Goal: Task Accomplishment & Management: Use online tool/utility

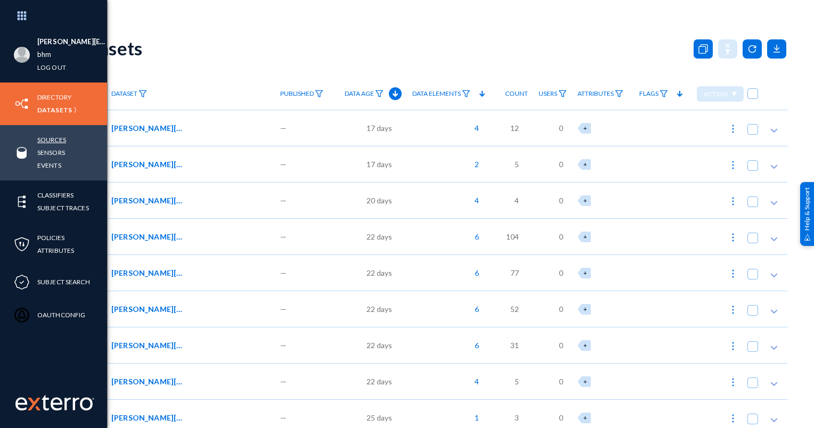
click at [48, 139] on link "Sources" at bounding box center [51, 140] width 29 height 12
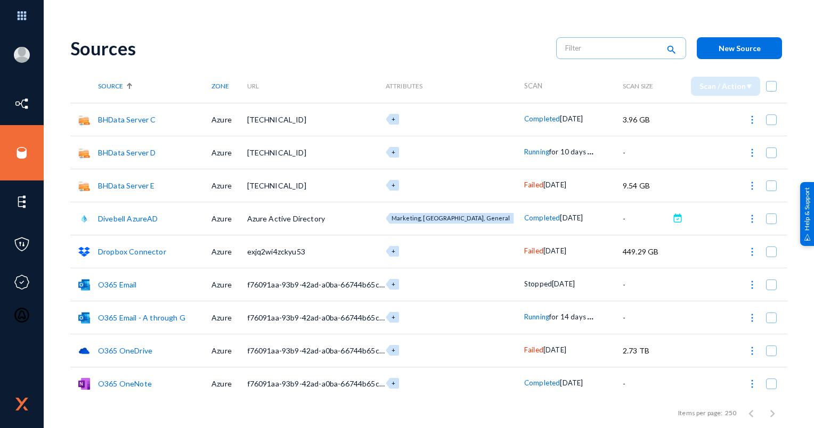
click at [747, 153] on img at bounding box center [752, 153] width 11 height 11
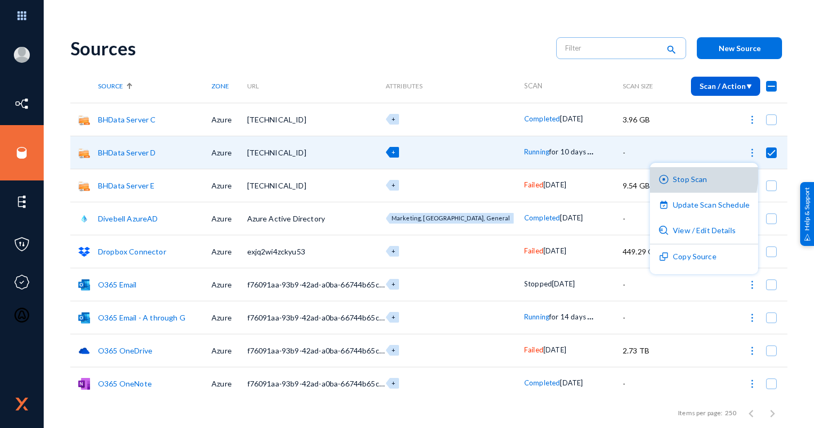
click at [680, 174] on button "Stop Scan" at bounding box center [704, 180] width 108 height 26
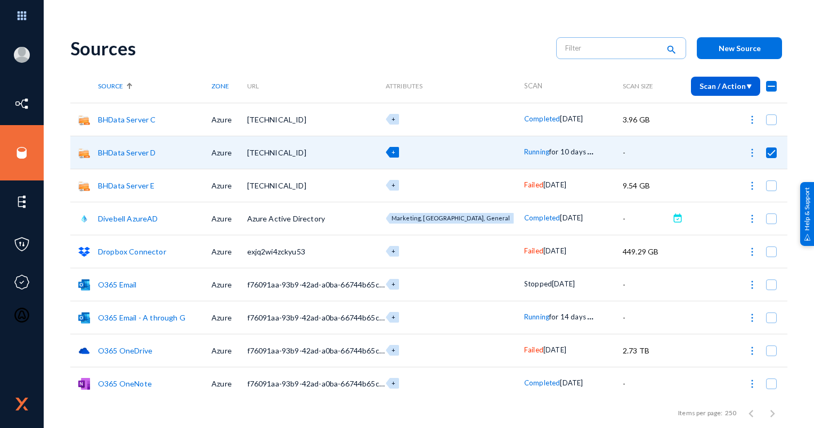
checkbox input "false"
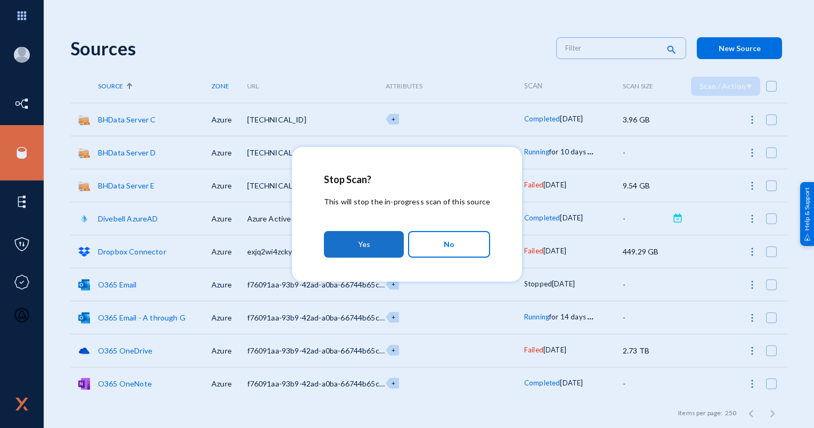
click at [381, 239] on button "Yes" at bounding box center [364, 244] width 80 height 27
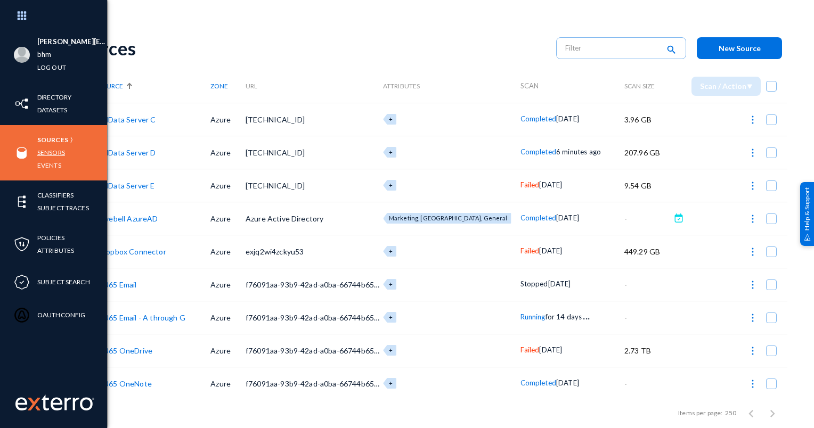
click at [53, 148] on link "Sensors" at bounding box center [51, 153] width 28 height 12
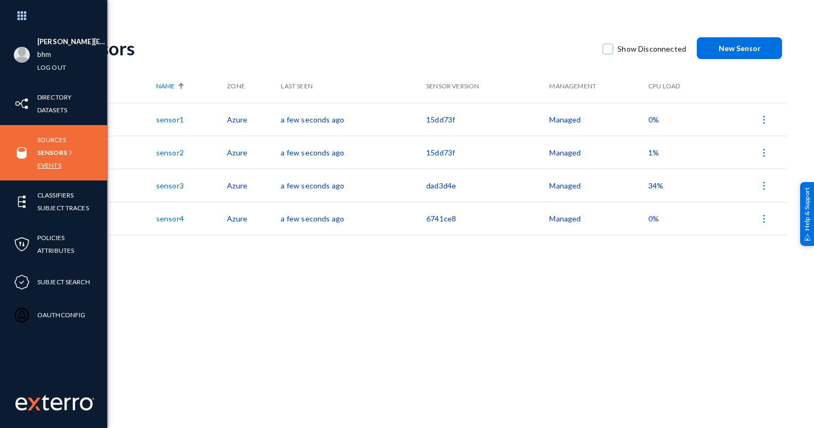
click at [42, 164] on link "Events" at bounding box center [49, 165] width 24 height 12
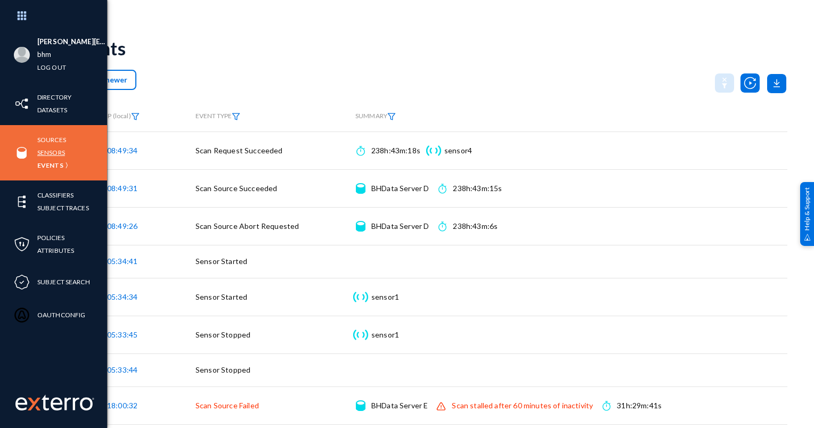
click at [49, 153] on link "Sensors" at bounding box center [51, 153] width 28 height 12
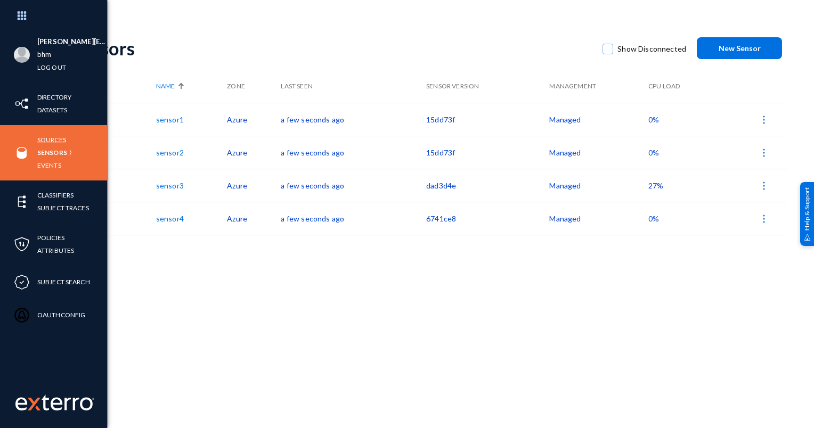
click at [55, 139] on link "Sources" at bounding box center [51, 140] width 29 height 12
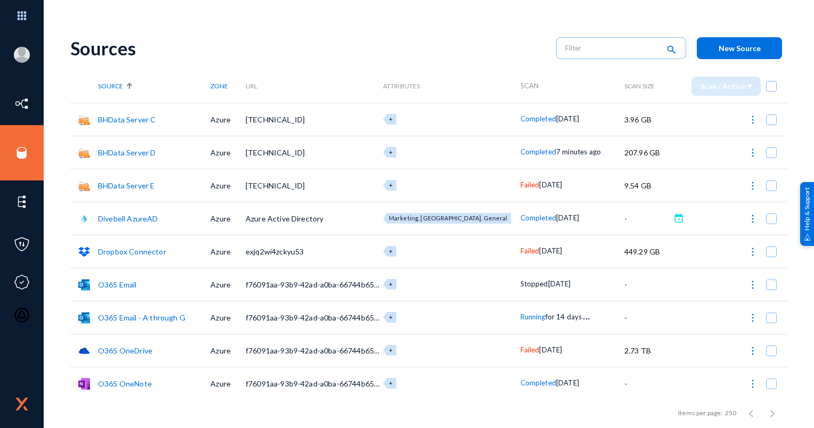
scroll to position [68, 0]
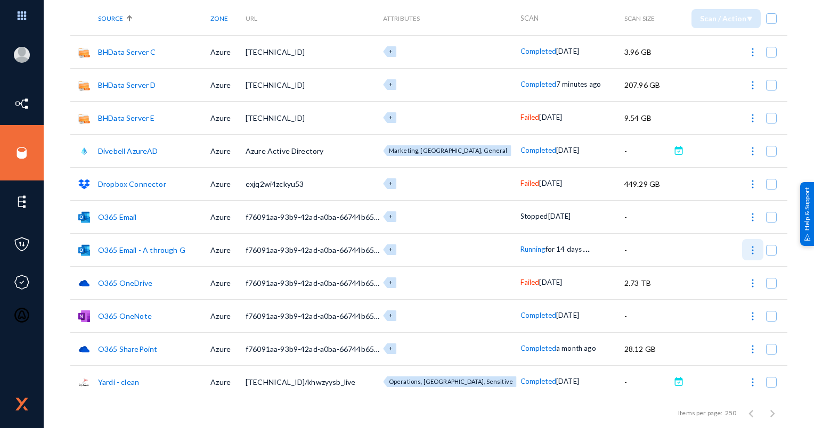
click at [748, 254] on img at bounding box center [753, 250] width 11 height 11
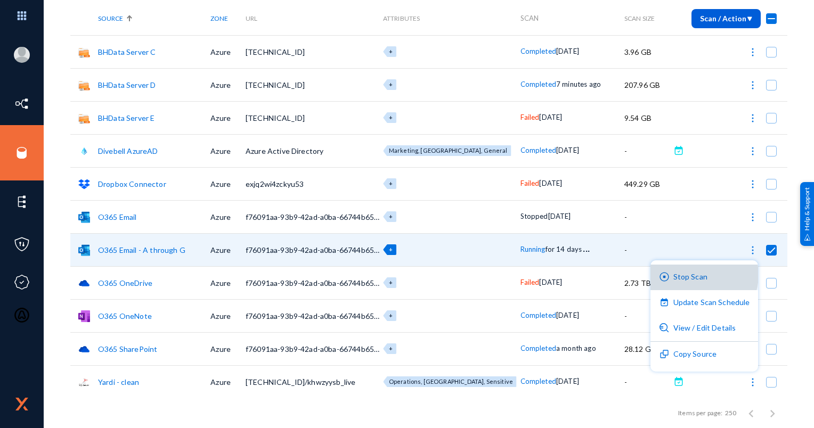
click at [697, 275] on button "Stop Scan" at bounding box center [705, 278] width 108 height 26
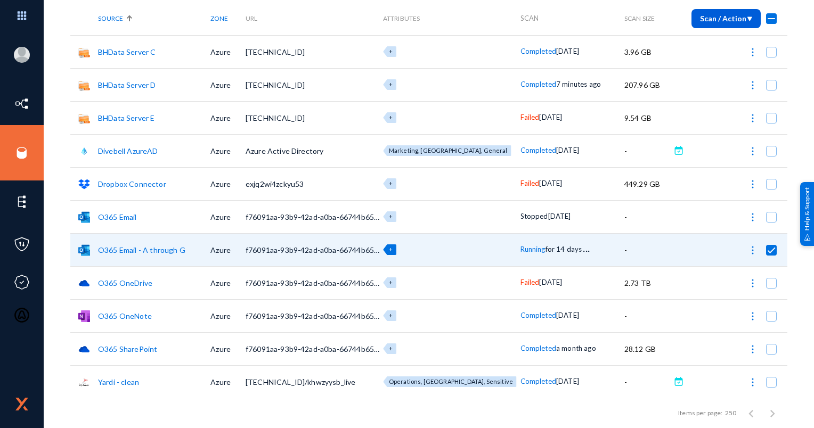
checkbox input "false"
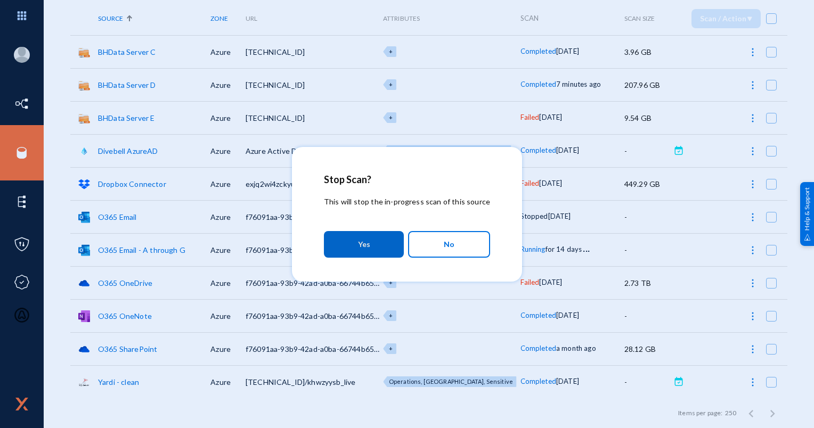
click at [379, 236] on button "Yes" at bounding box center [364, 244] width 80 height 27
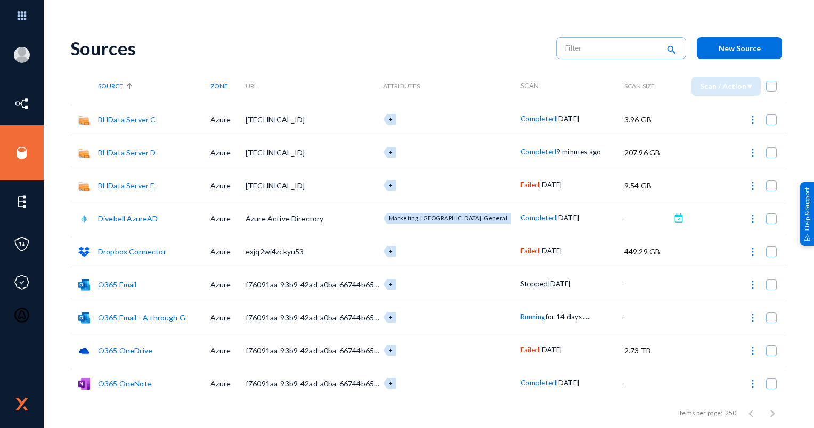
click at [748, 319] on img at bounding box center [753, 318] width 11 height 11
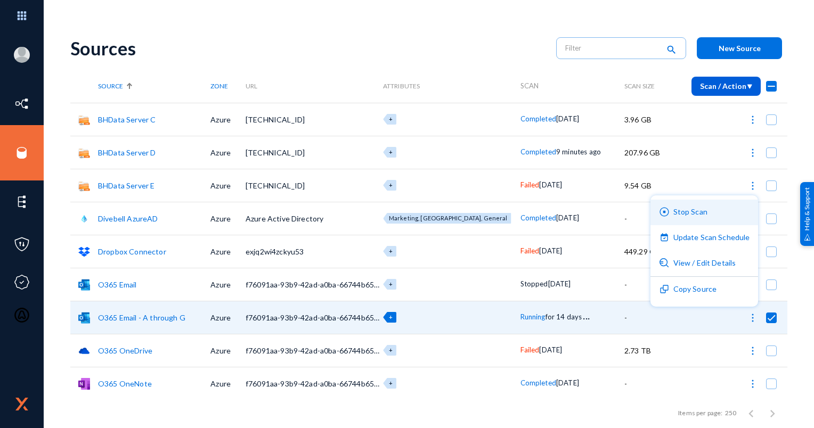
click at [704, 212] on button "Stop Scan" at bounding box center [705, 213] width 108 height 26
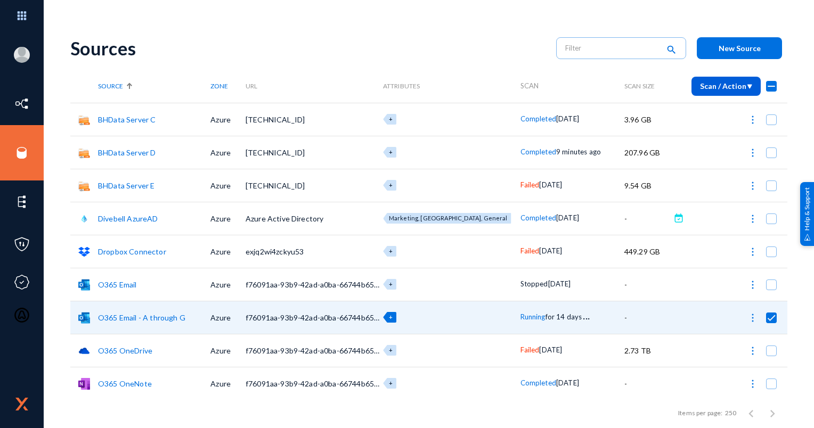
checkbox input "false"
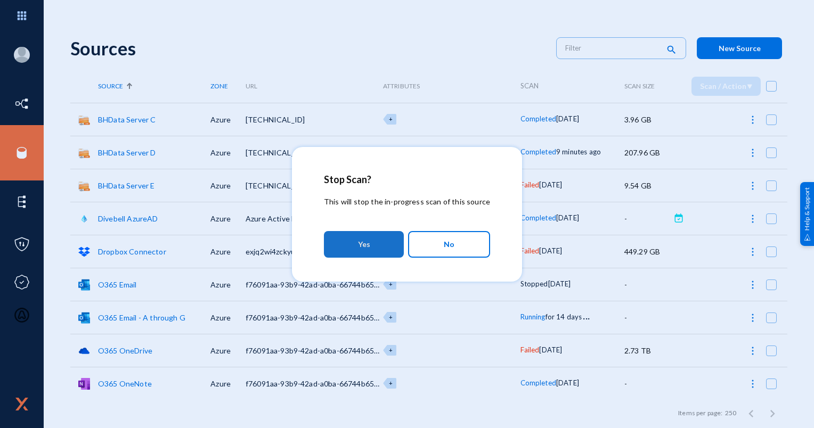
click at [374, 246] on button "Yes" at bounding box center [364, 244] width 80 height 27
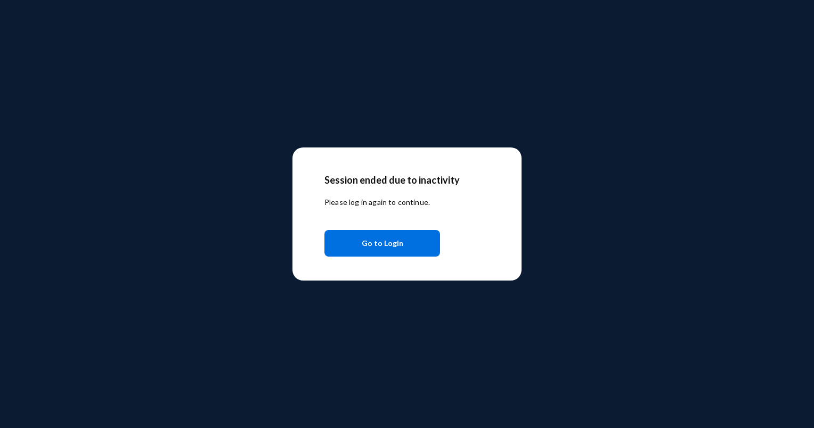
click at [368, 237] on span "Go to Login" at bounding box center [383, 243] width 42 height 19
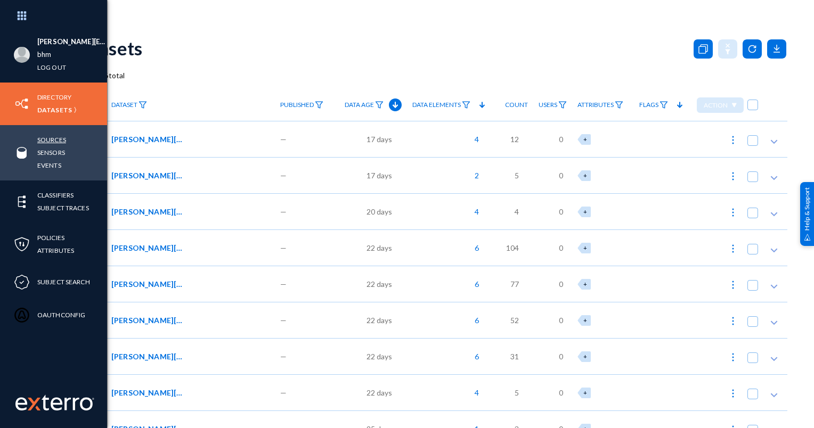
click at [49, 138] on link "Sources" at bounding box center [51, 140] width 29 height 12
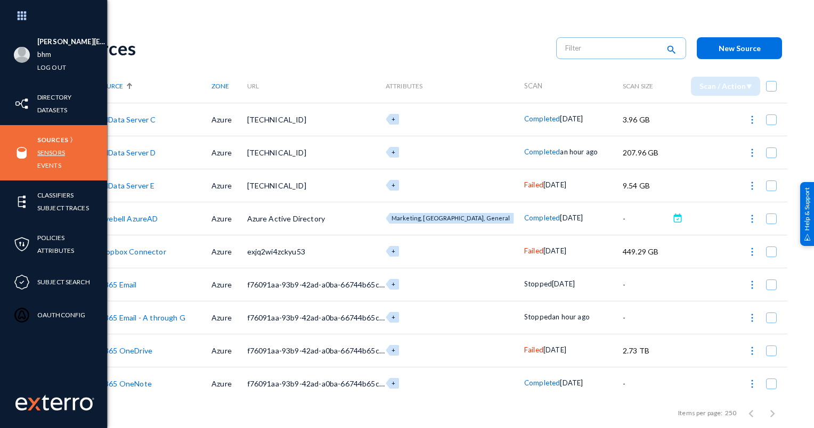
click at [55, 156] on link "Sensors" at bounding box center [51, 153] width 28 height 12
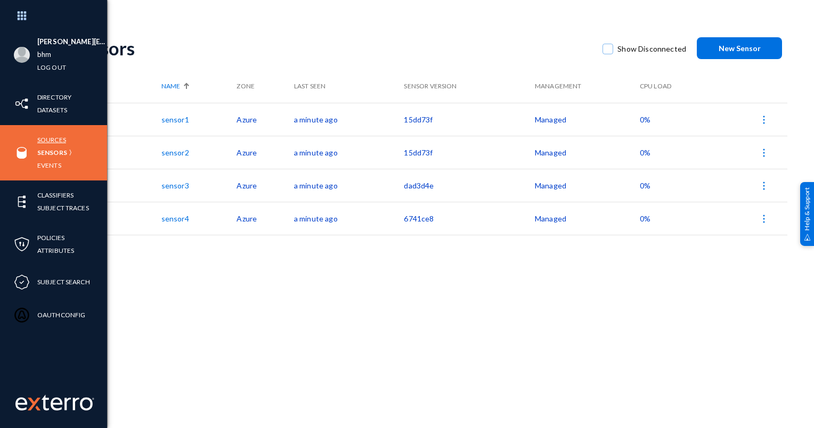
click at [58, 136] on link "Sources" at bounding box center [51, 140] width 29 height 12
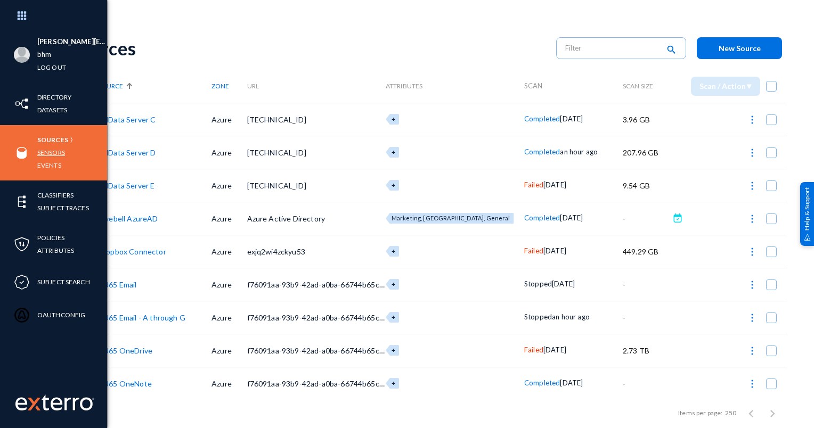
click at [50, 151] on link "Sensors" at bounding box center [51, 153] width 28 height 12
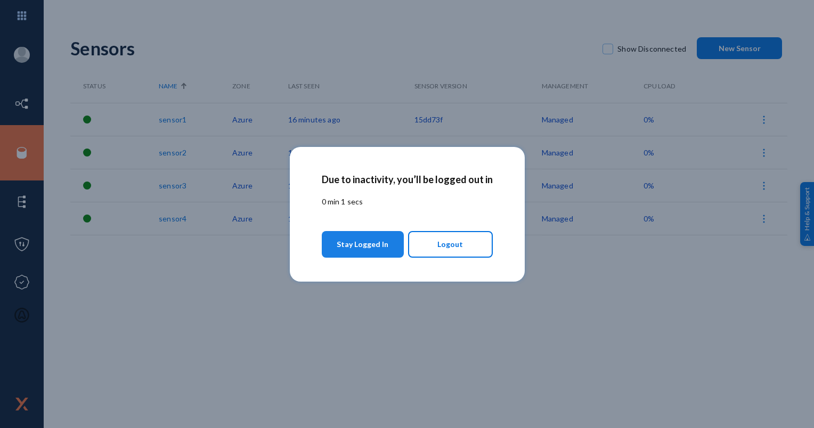
click at [365, 239] on span "Stay Logged In" at bounding box center [363, 244] width 52 height 19
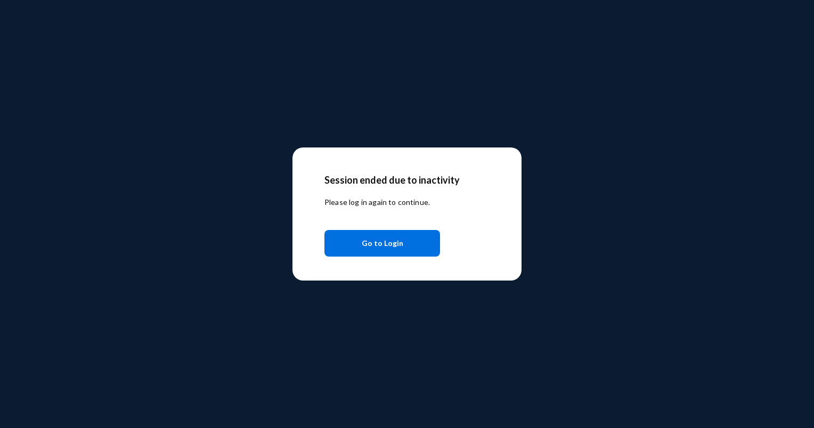
click at [363, 245] on span "Go to Login" at bounding box center [383, 243] width 42 height 19
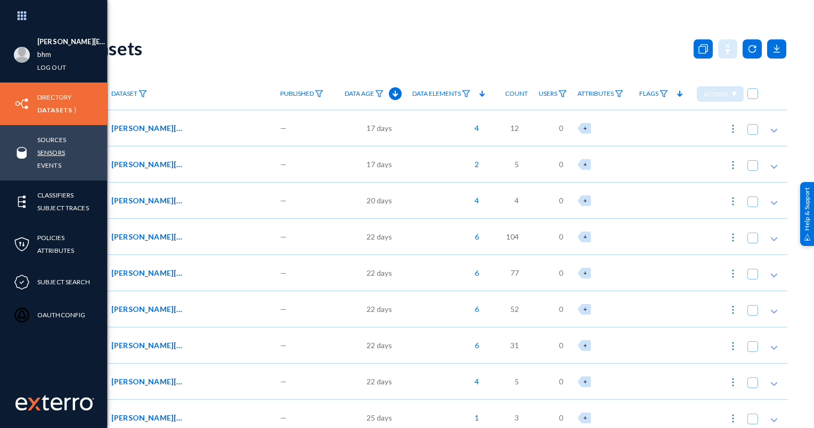
click at [51, 151] on link "Sensors" at bounding box center [51, 153] width 28 height 12
click at [48, 153] on link "Sensors" at bounding box center [51, 153] width 28 height 12
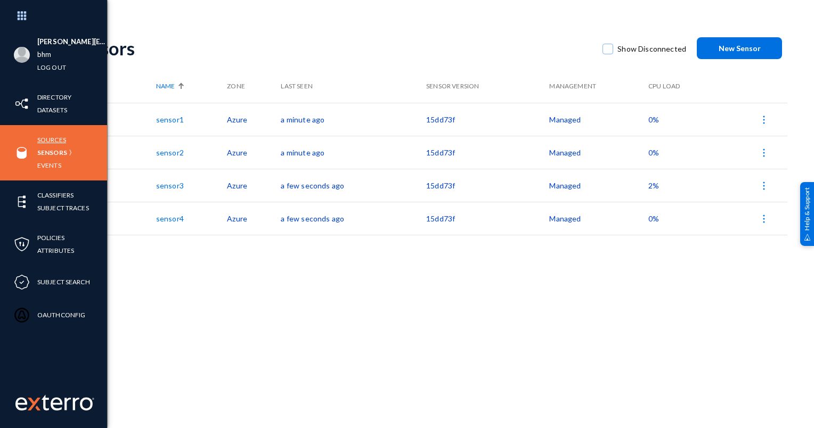
click at [58, 136] on link "Sources" at bounding box center [51, 140] width 29 height 12
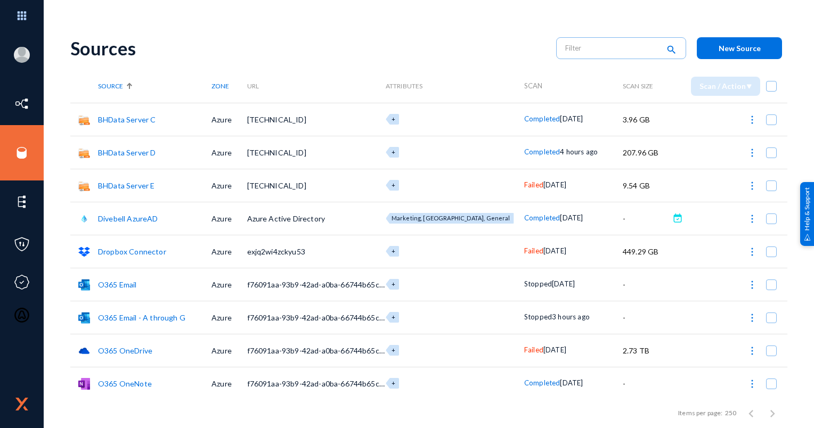
click at [753, 317] on button at bounding box center [752, 317] width 21 height 21
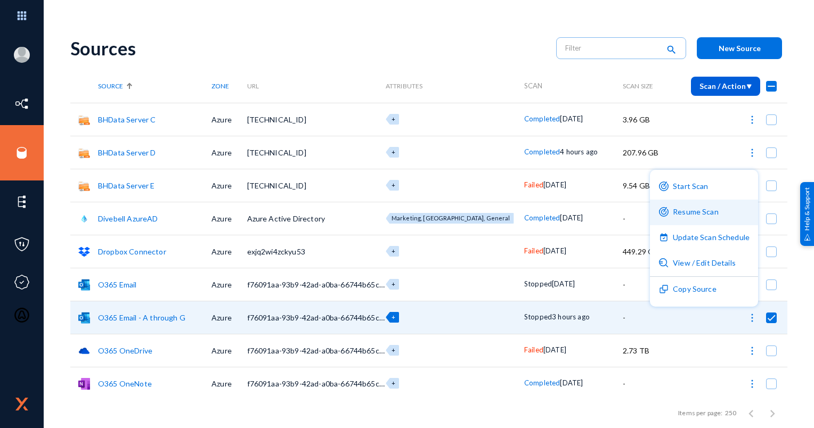
click at [680, 213] on button "Resume Scan" at bounding box center [704, 213] width 108 height 26
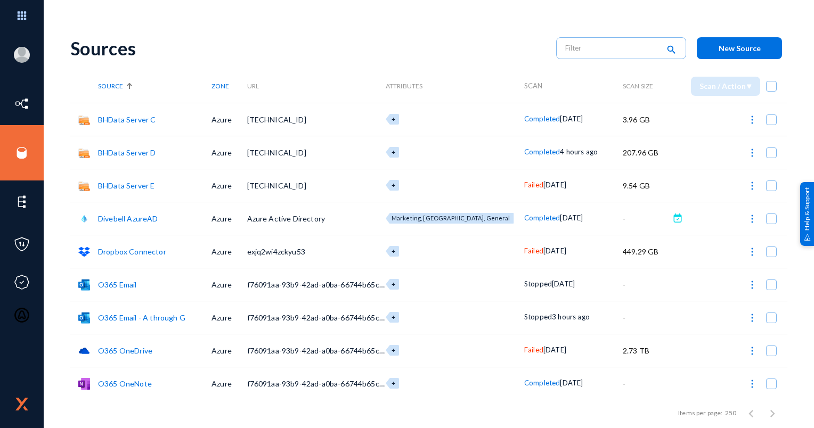
click at [747, 315] on img at bounding box center [752, 318] width 11 height 11
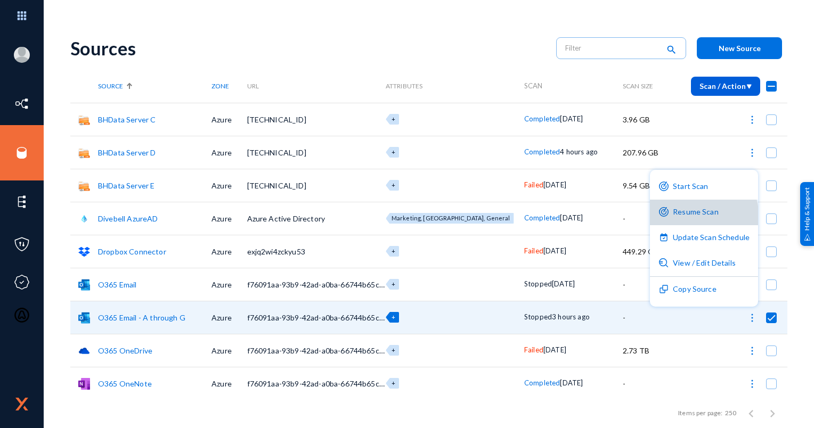
click at [683, 219] on button "Resume Scan" at bounding box center [704, 213] width 108 height 26
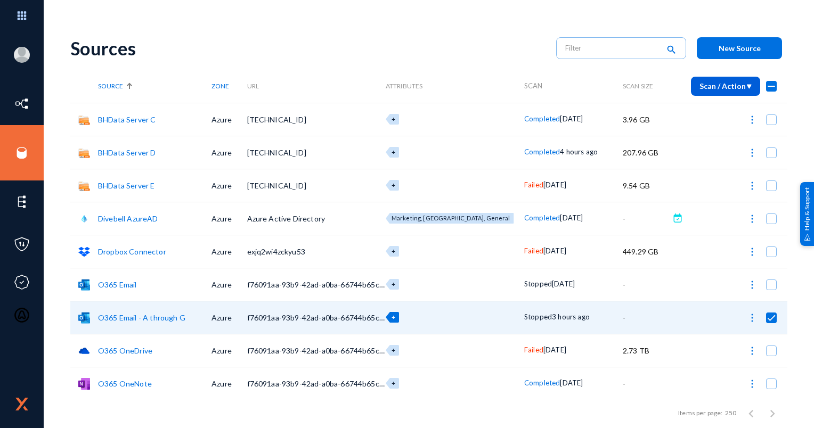
checkbox input "false"
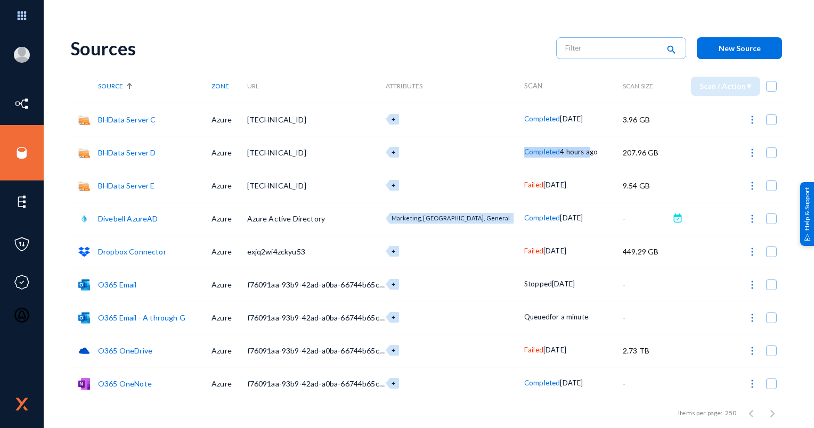
drag, startPoint x: 572, startPoint y: 156, endPoint x: 473, endPoint y: 159, distance: 99.1
click at [473, 159] on tr "BHData Server D Azure [TECHNICAL_ID] + Completed 4 hours ago 207.96 GB" at bounding box center [428, 152] width 717 height 33
drag, startPoint x: 473, startPoint y: 159, endPoint x: 577, endPoint y: 154, distance: 103.5
click at [577, 153] on span "4 hours ago" at bounding box center [579, 152] width 38 height 9
drag, startPoint x: 611, startPoint y: 151, endPoint x: 656, endPoint y: 147, distance: 46.0
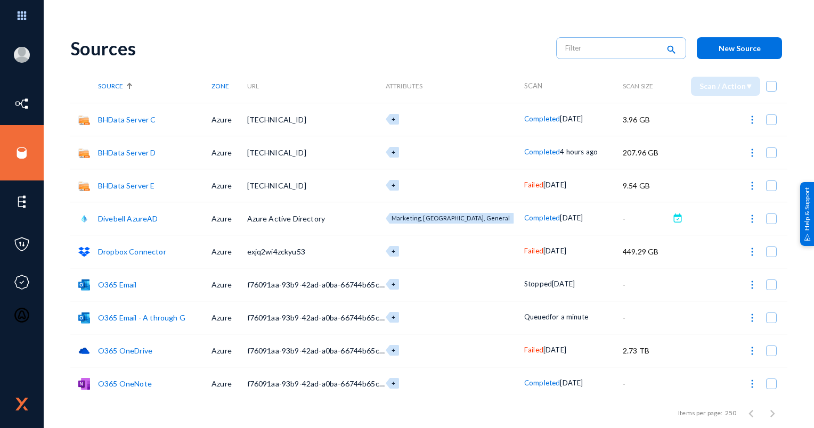
click at [656, 147] on td "207.96 GB" at bounding box center [646, 152] width 47 height 33
drag, startPoint x: 656, startPoint y: 147, endPoint x: 616, endPoint y: 149, distance: 40.0
click at [623, 149] on td "207.96 GB" at bounding box center [646, 152] width 47 height 33
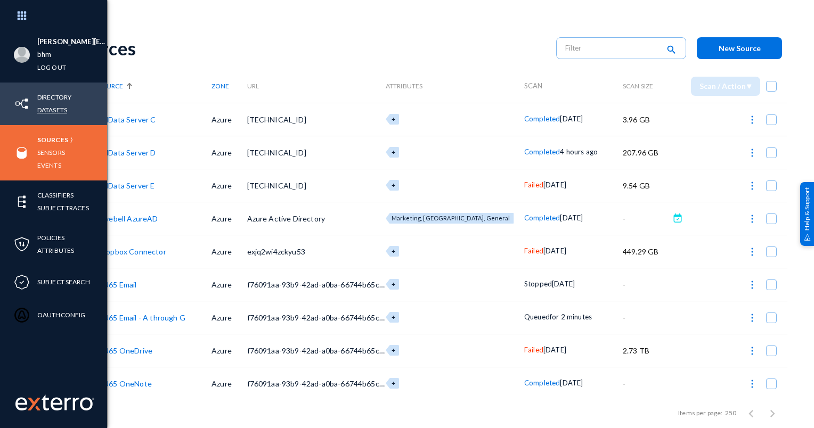
click at [51, 109] on link "Datasets" at bounding box center [52, 110] width 30 height 12
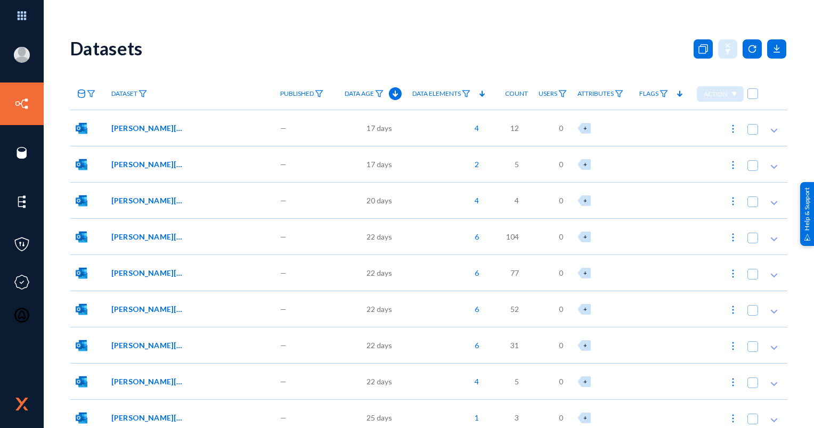
click at [78, 94] on icon at bounding box center [81, 94] width 7 height 9
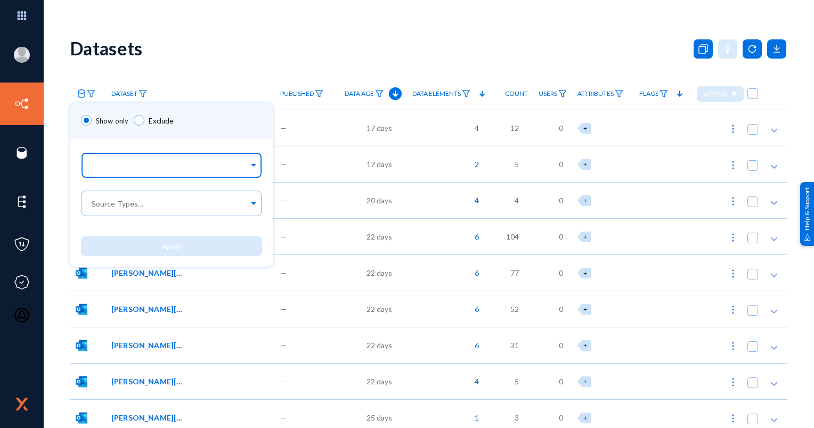
click at [110, 157] on div at bounding box center [169, 166] width 159 height 18
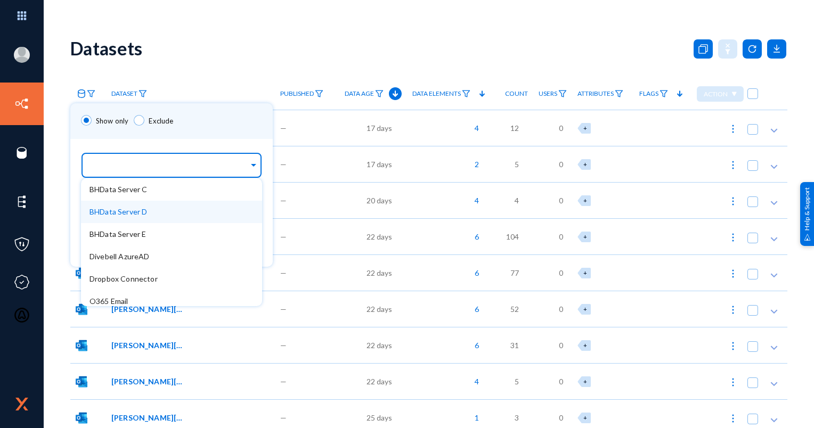
click at [119, 209] on span "BHData Server D" at bounding box center [119, 211] width 58 height 9
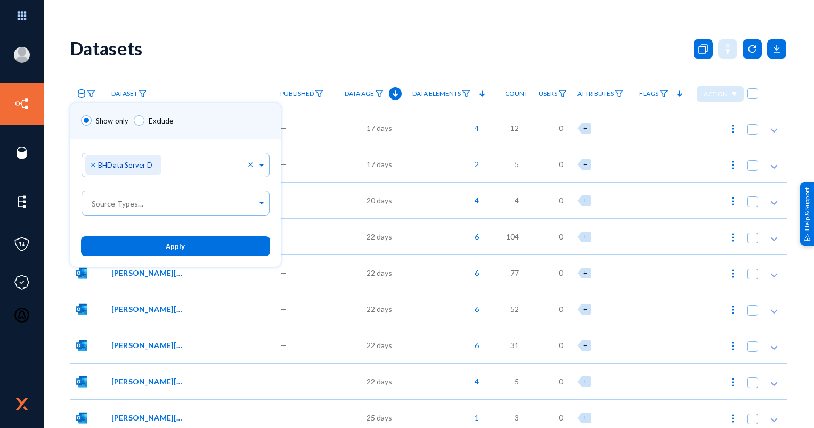
click at [203, 119] on div "Show only Exclude" at bounding box center [175, 121] width 210 height 36
click at [179, 239] on button "Apply" at bounding box center [175, 247] width 189 height 20
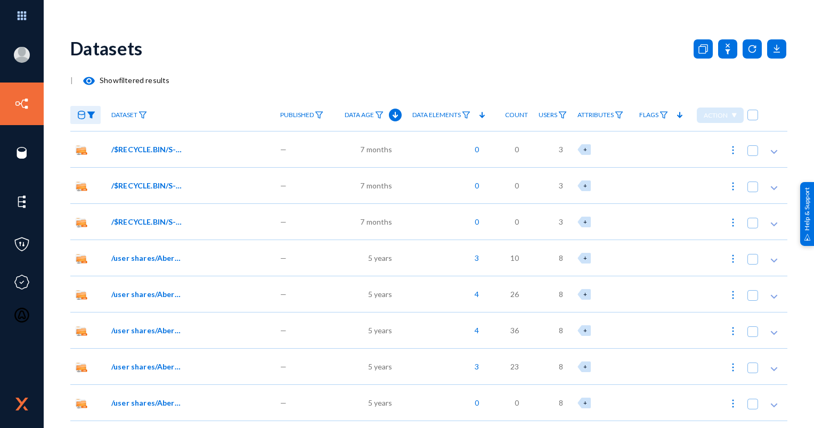
click at [91, 81] on mat-icon "visibility" at bounding box center [89, 81] width 13 height 13
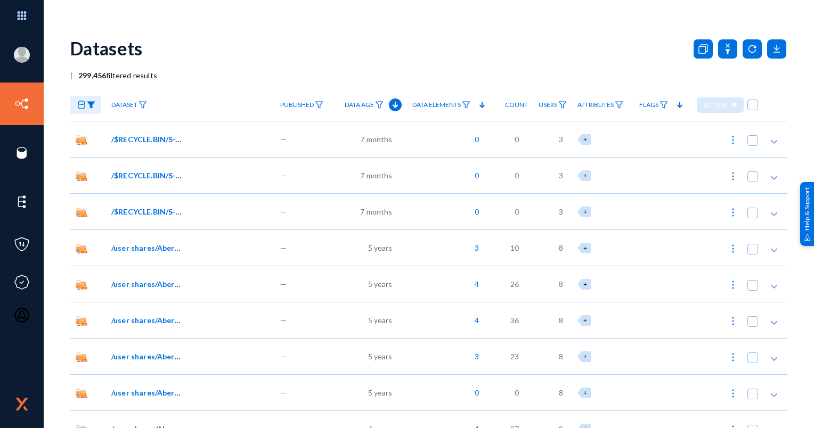
click at [240, 53] on div "Datasets" at bounding box center [428, 48] width 717 height 43
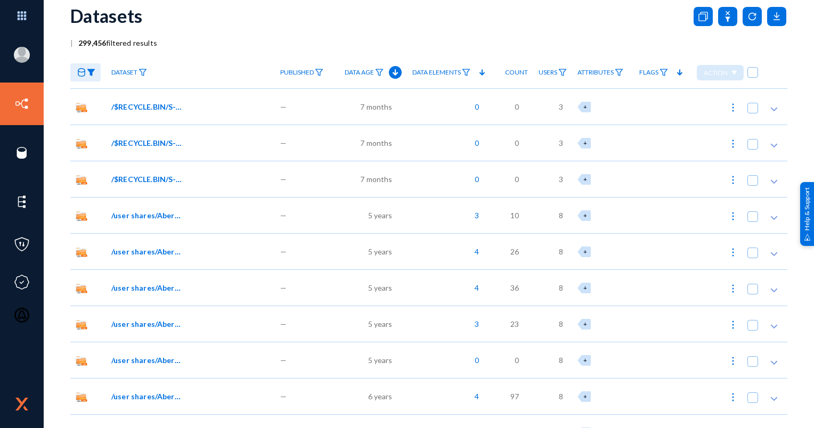
scroll to position [53, 0]
